Goal: Entertainment & Leisure: Consume media (video, audio)

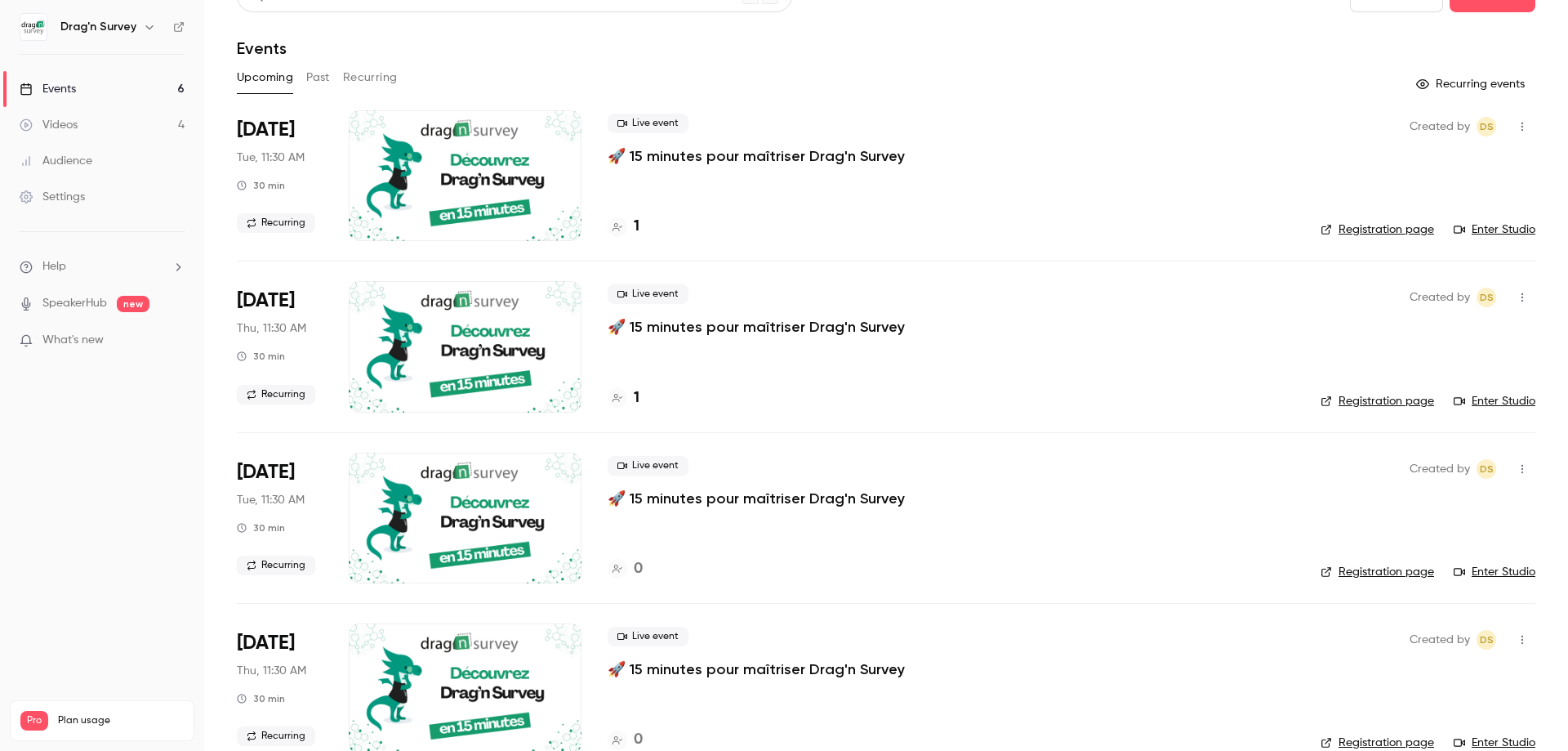
scroll to position [82, 0]
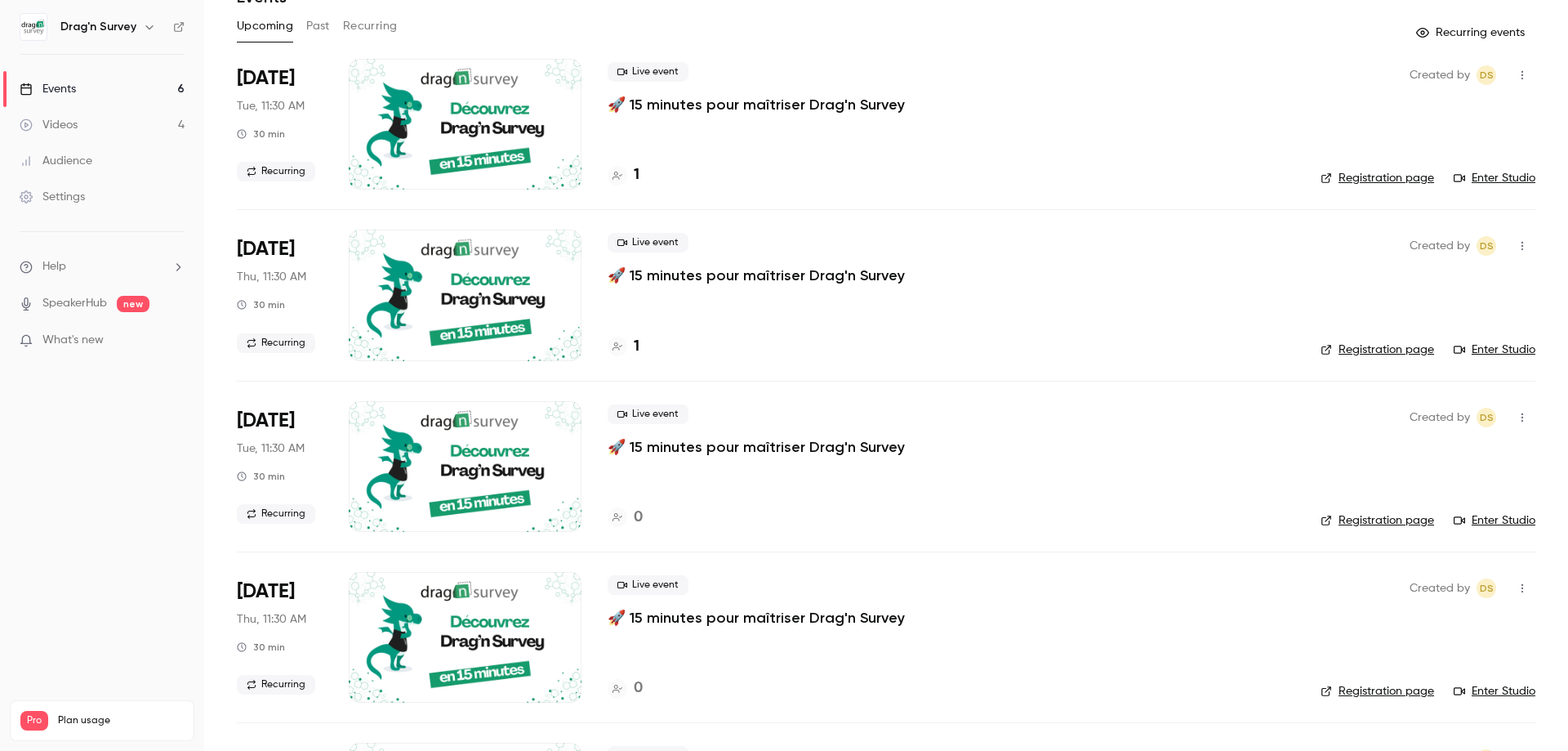
click at [1521, 421] on icon "button" at bounding box center [1522, 416] width 2 height 9
click at [1408, 624] on div "Delete" at bounding box center [1447, 629] width 124 height 17
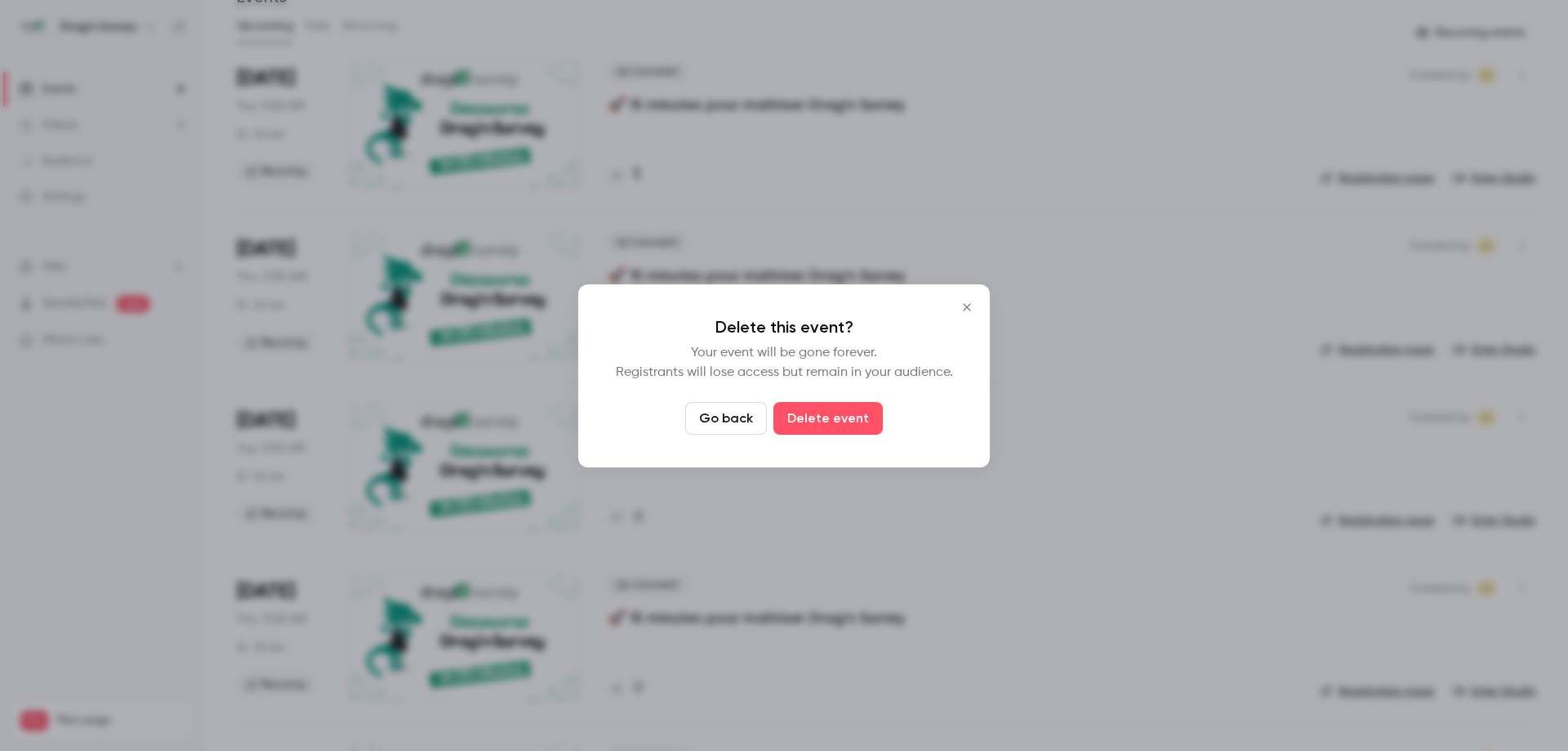
click at [844, 411] on button "Delete event" at bounding box center [827, 418] width 109 height 33
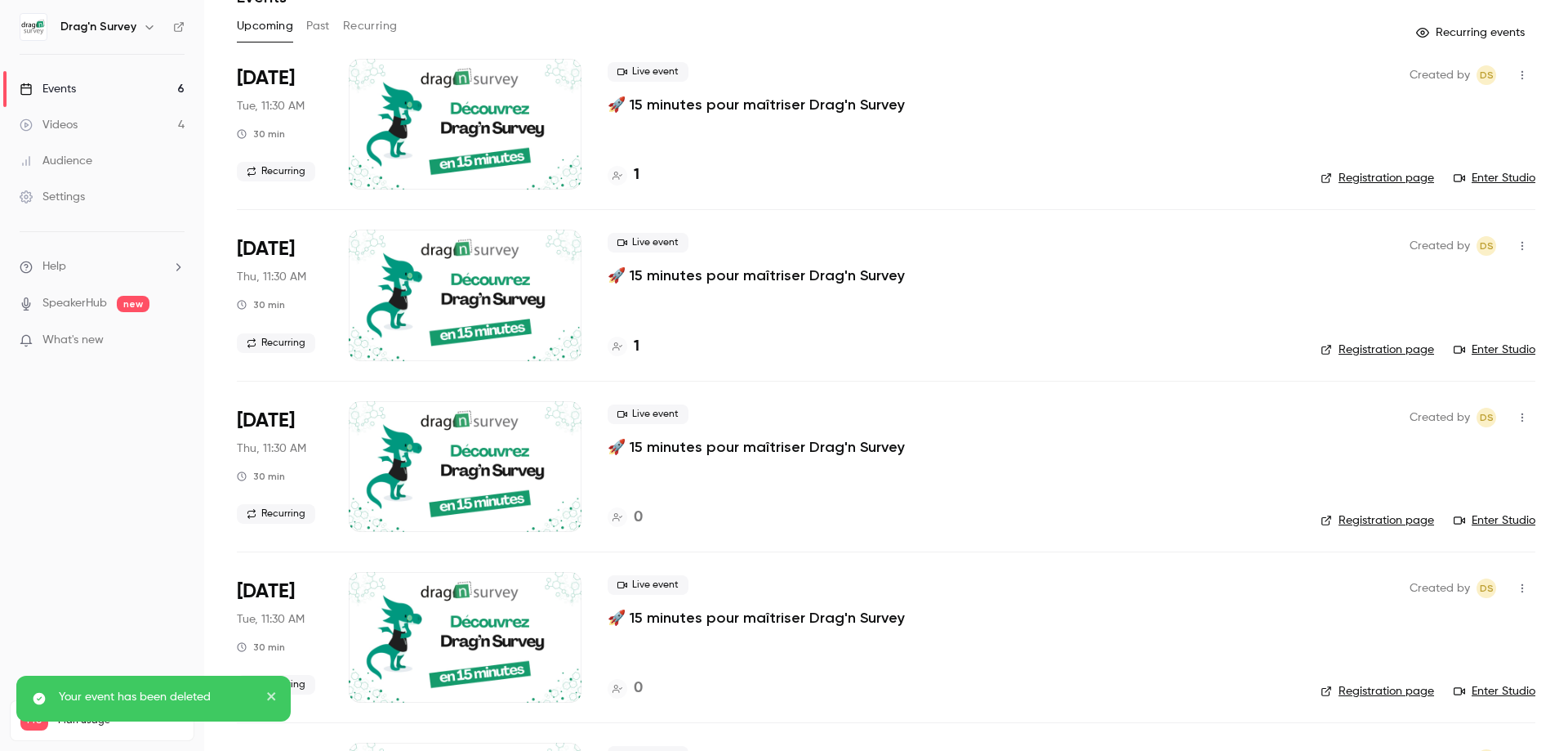
click at [274, 697] on icon "close" at bounding box center [272, 697] width 12 height 13
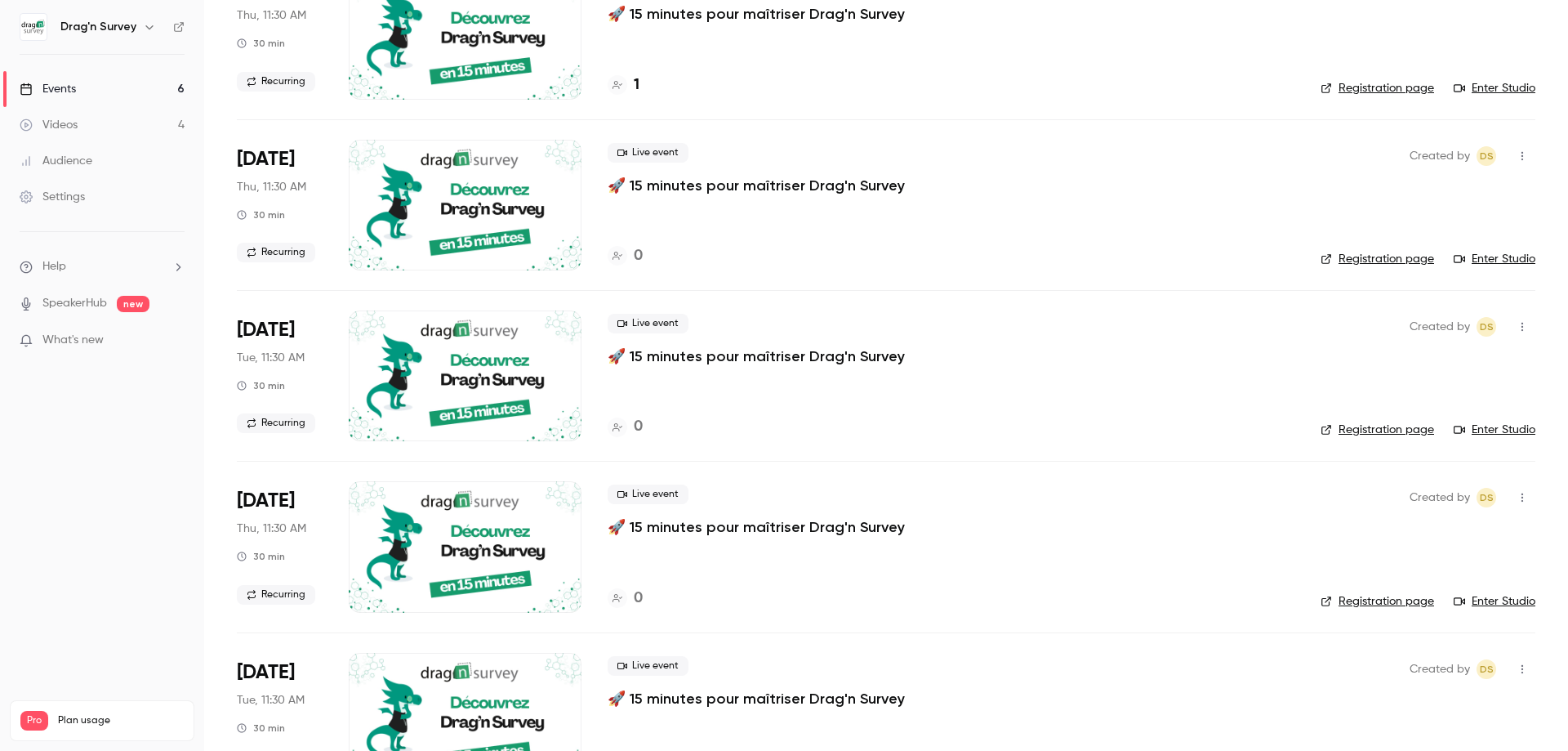
scroll to position [0, 0]
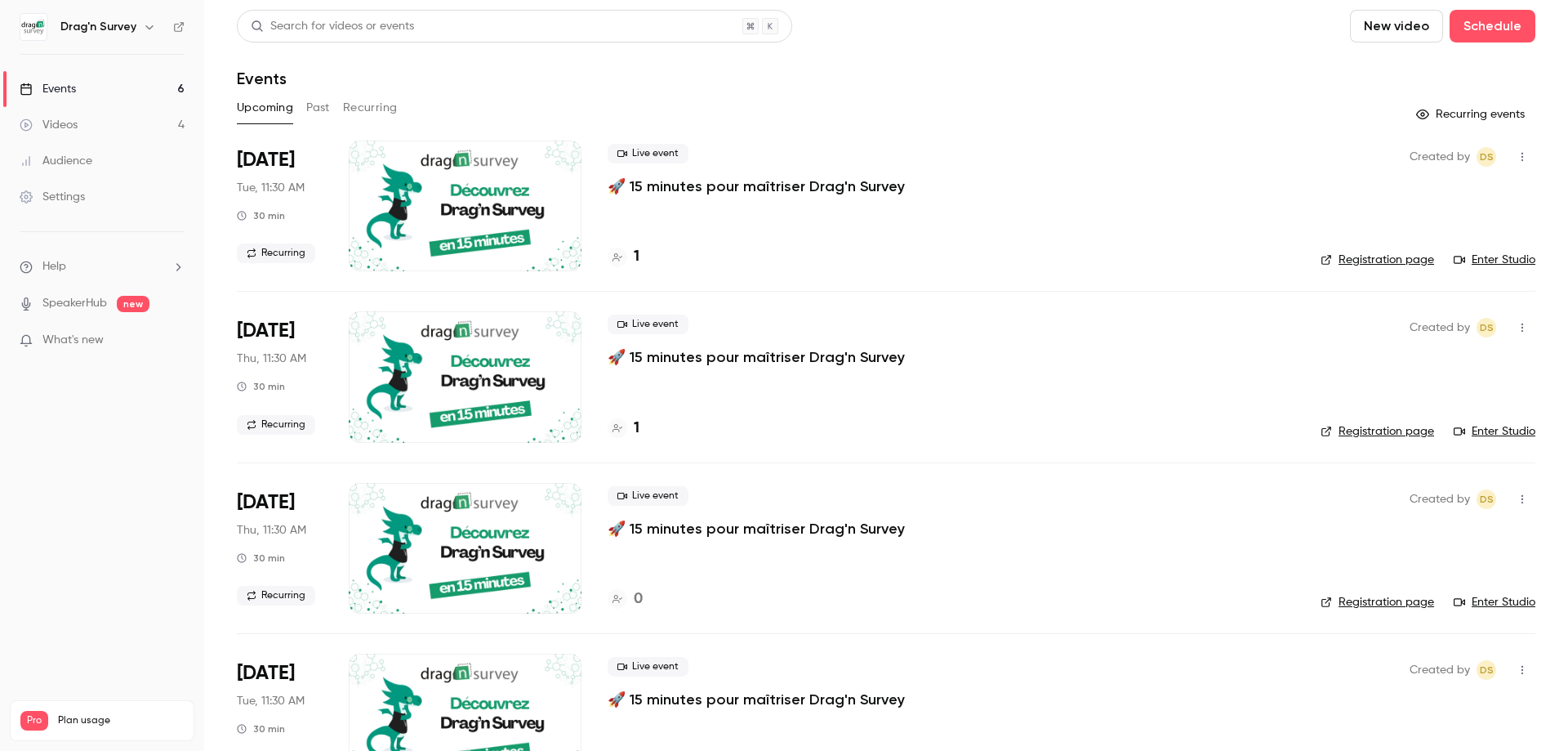
click at [1496, 259] on link "Enter Studio" at bounding box center [1494, 260] width 82 height 17
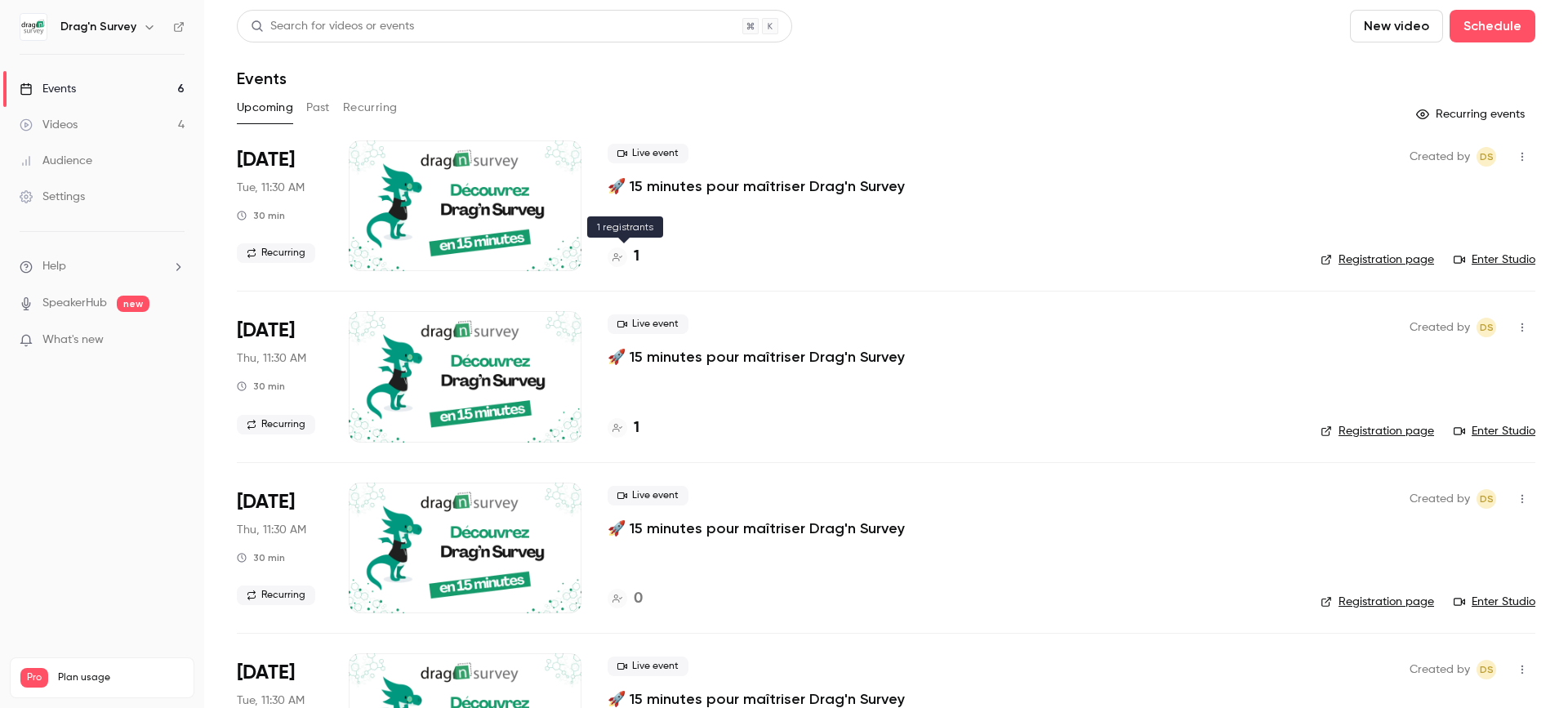
click at [634, 257] on h4 "1" at bounding box center [636, 257] width 6 height 22
click at [634, 429] on h4 "1" at bounding box center [636, 428] width 6 height 22
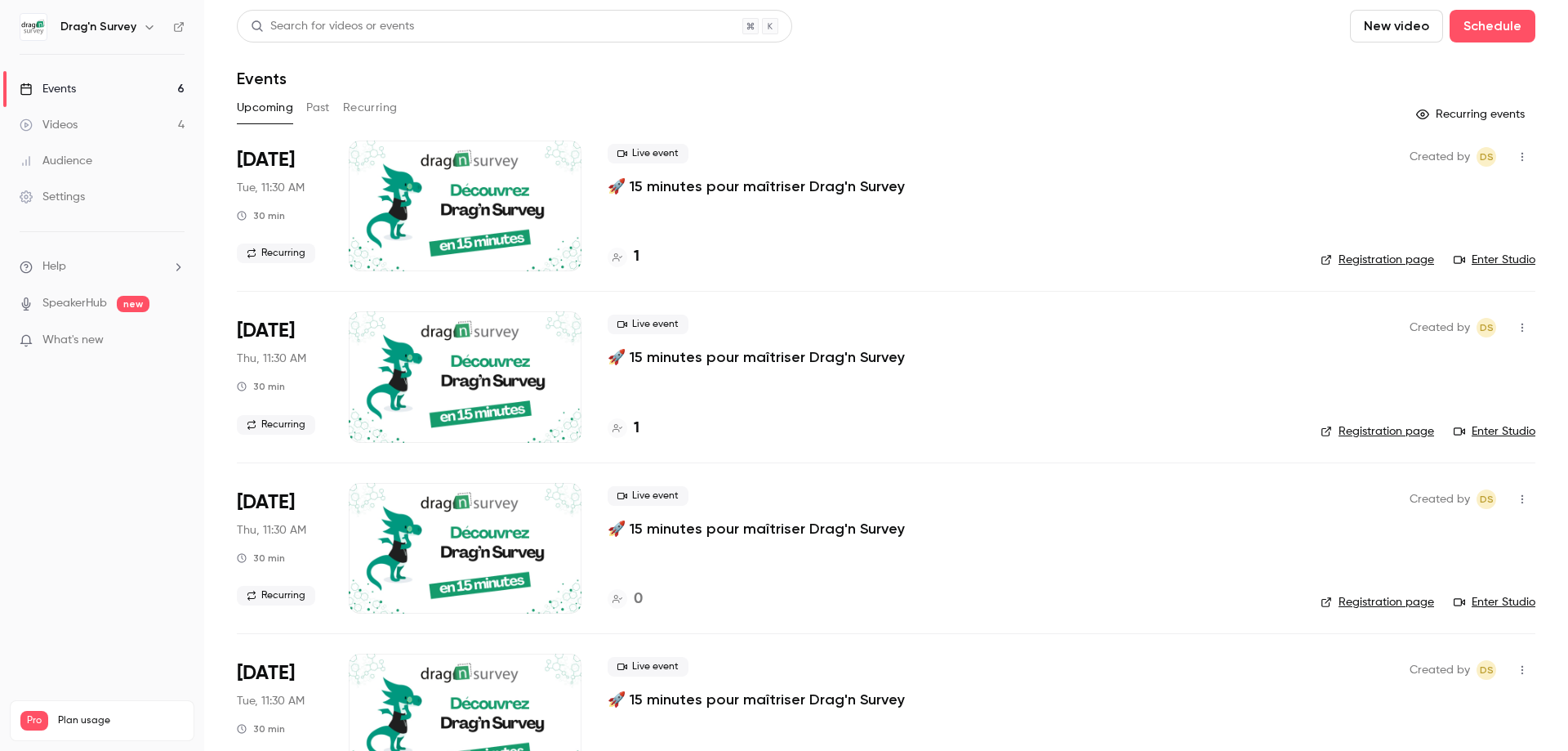
click at [89, 95] on link "Events 6" at bounding box center [102, 89] width 204 height 36
click at [65, 123] on div "Videos" at bounding box center [48, 125] width 58 height 17
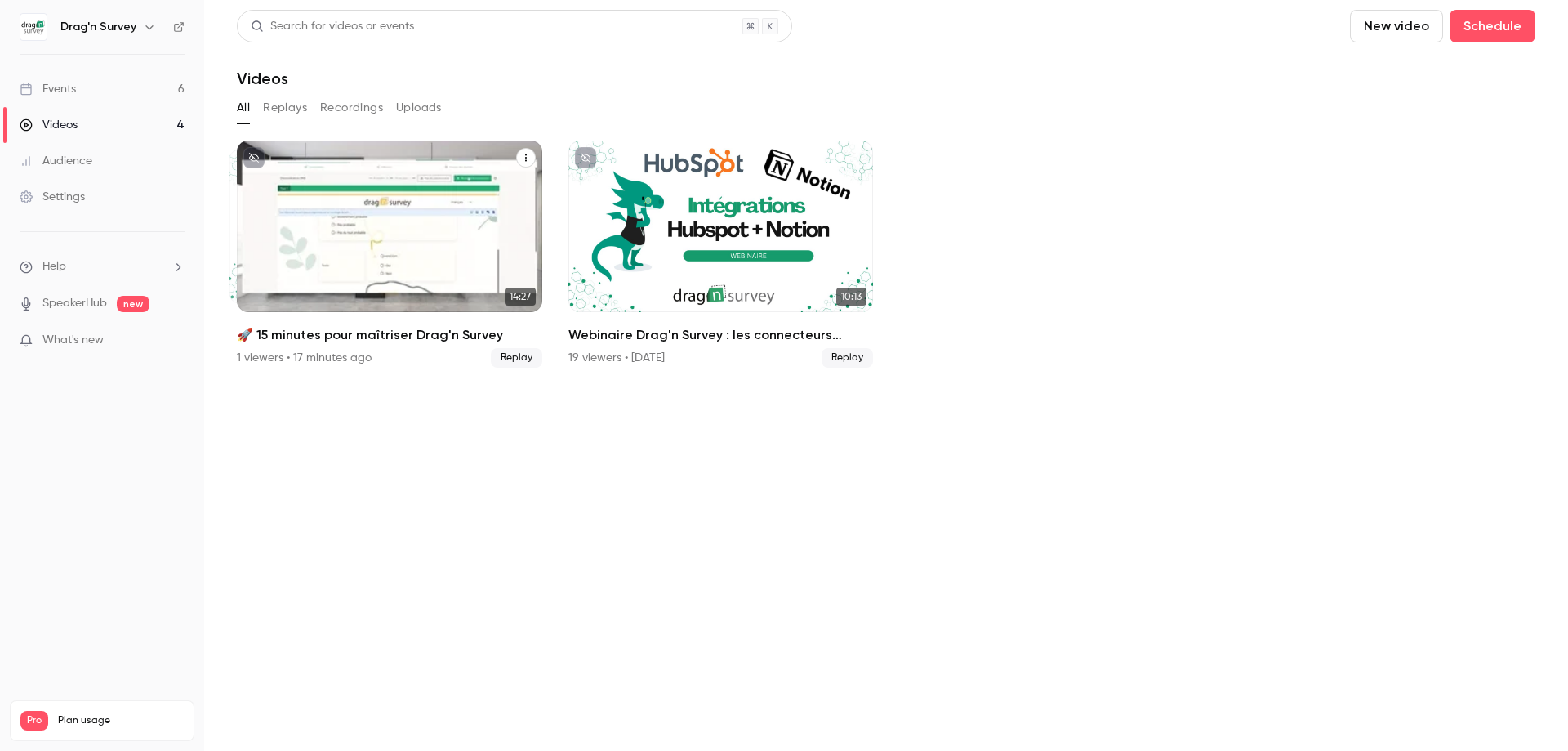
click at [416, 235] on div "🚀 15 minutes pour maîtriser Drag'n Survey" at bounding box center [389, 226] width 305 height 171
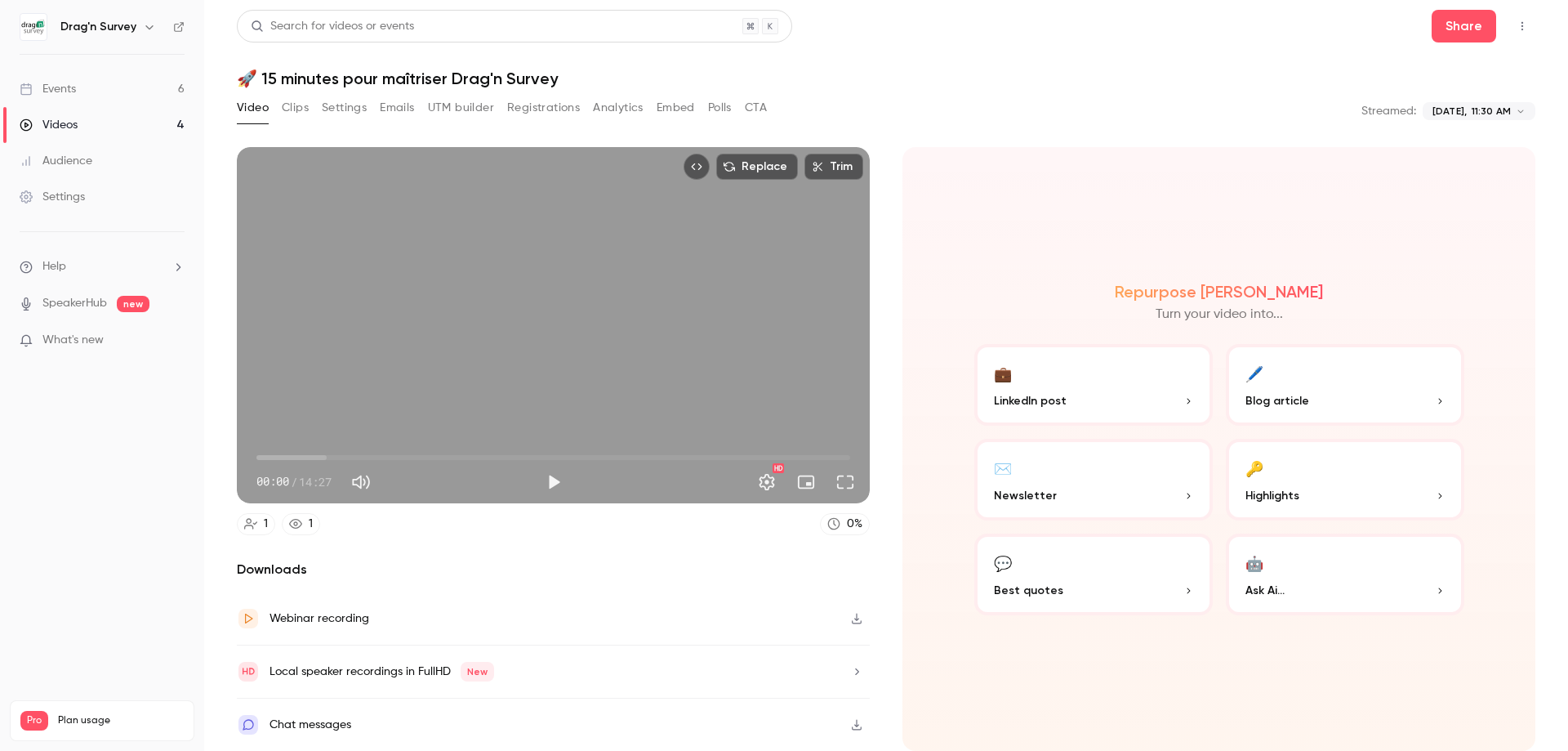
click at [857, 619] on icon "button" at bounding box center [857, 619] width 10 height 11
